Goal: Communication & Community: Answer question/provide support

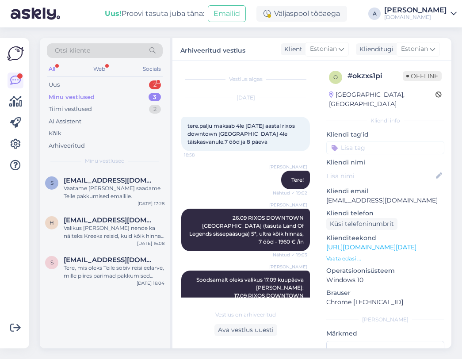
click at [158, 78] on div "Otsi kliente All Web Socials Uus 2 Minu vestlused 3 Tiimi vestlused 2 AI Assist…" at bounding box center [105, 104] width 130 height 132
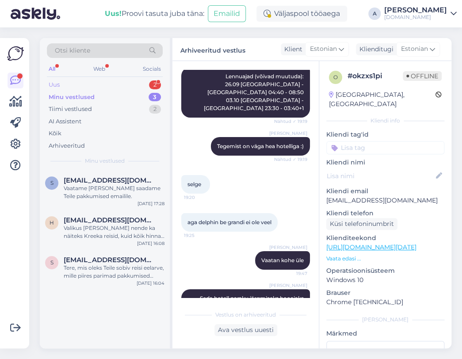
click at [156, 83] on div "2" at bounding box center [155, 84] width 12 height 9
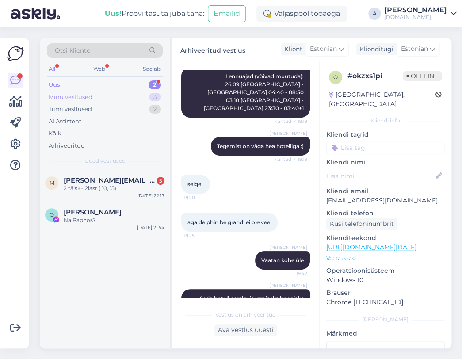
click at [158, 95] on div "3" at bounding box center [155, 97] width 12 height 9
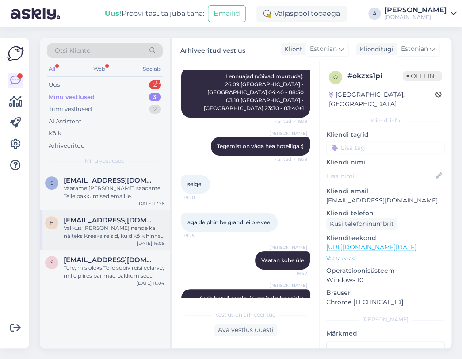
click at [138, 220] on span "[EMAIL_ADDRESS][DOMAIN_NAME]" at bounding box center [110, 220] width 92 height 8
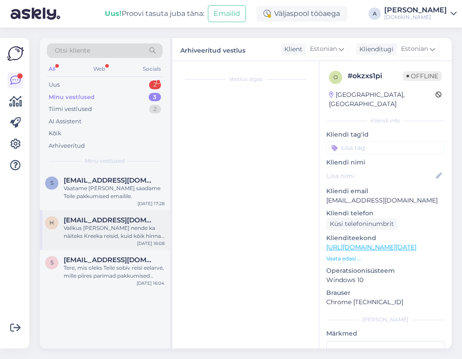
scroll to position [76, 0]
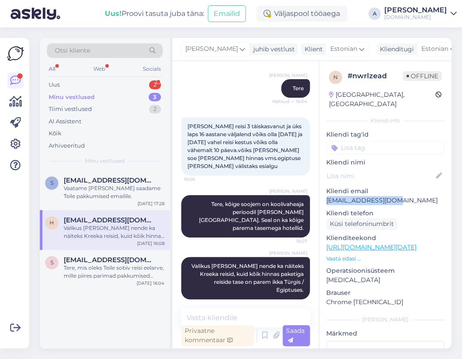
copy p "[EMAIL_ADDRESS][DOMAIN_NAME]"
drag, startPoint x: 398, startPoint y: 190, endPoint x: 320, endPoint y: 193, distance: 77.8
click at [320, 193] on div "n # nwrlzead Offline [GEOGRAPHIC_DATA], [GEOGRAPHIC_DATA] Kliendi info Kliendi …" at bounding box center [385, 247] width 132 height 372
click at [397, 243] on link "[URL][DOMAIN_NAME][DATE]" at bounding box center [371, 247] width 90 height 8
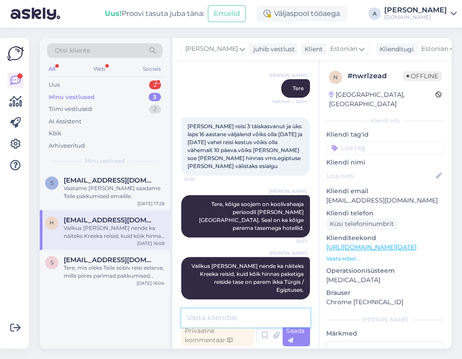
click at [253, 319] on textarea at bounding box center [245, 317] width 129 height 19
type textarea "K"
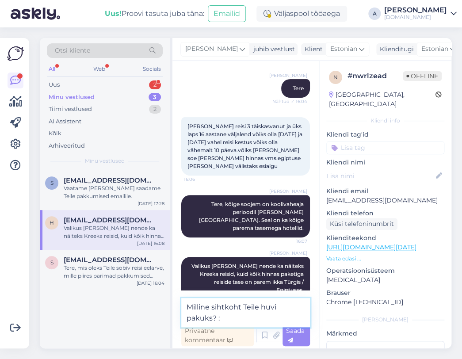
type textarea "[PERSON_NAME] sihtkoht Teile huvi pakuks? :)"
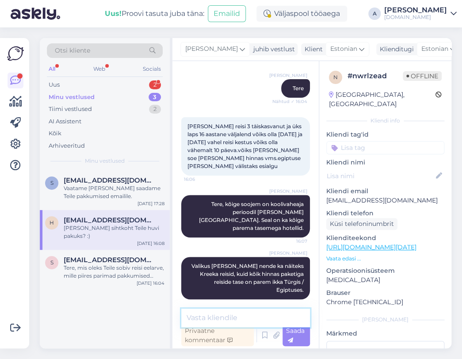
scroll to position [114, 0]
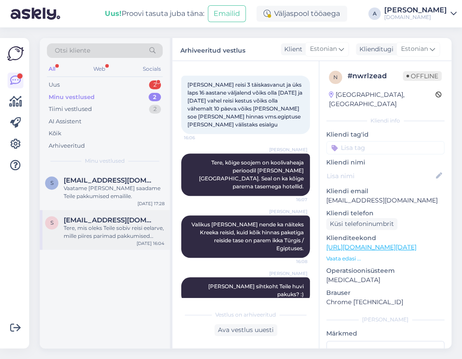
click at [132, 224] on div "Tere, mis oleks Teile sobiv reisi eelarve, mille piires parimad pakkumised võik…" at bounding box center [114, 232] width 101 height 16
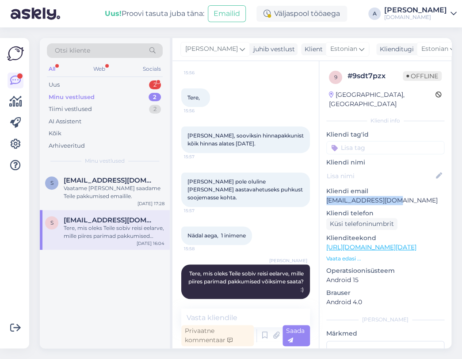
drag, startPoint x: 399, startPoint y: 193, endPoint x: 326, endPoint y: 193, distance: 72.9
click at [326, 196] on p "[EMAIL_ADDRESS][DOMAIN_NAME]" at bounding box center [385, 200] width 118 height 9
copy p "[EMAIL_ADDRESS][DOMAIN_NAME]"
